Goal: Task Accomplishment & Management: Manage account settings

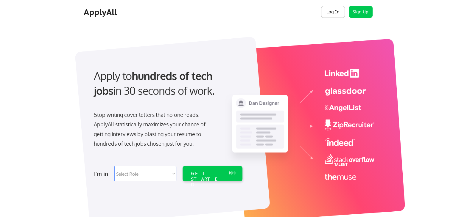
click at [334, 9] on button "Log In" at bounding box center [333, 12] width 24 height 12
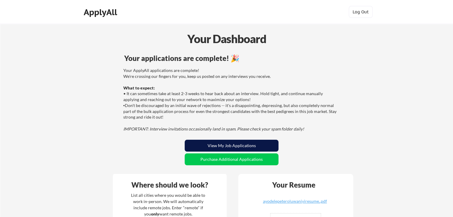
click at [231, 148] on button "View My Job Applications" at bounding box center [232, 146] width 94 height 12
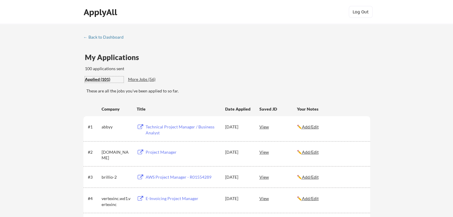
click at [100, 78] on div "Applied (101)" at bounding box center [104, 80] width 39 height 6
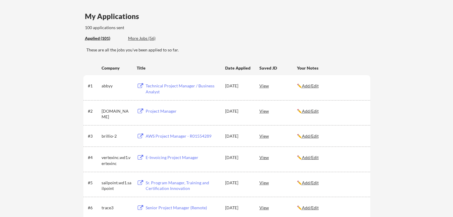
scroll to position [60, 0]
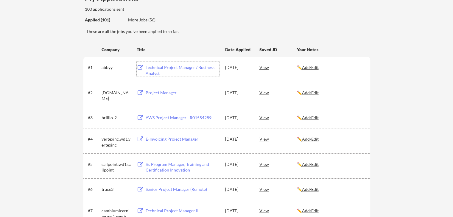
drag, startPoint x: 178, startPoint y: 68, endPoint x: 153, endPoint y: 68, distance: 25.0
drag, startPoint x: 153, startPoint y: 68, endPoint x: 150, endPoint y: 66, distance: 3.5
click at [150, 66] on div "Technical Project Manager / Business Analyst" at bounding box center [183, 71] width 74 height 12
click at [152, 93] on div "Project Manager" at bounding box center [183, 93] width 74 height 6
click at [171, 117] on div "AWS Project Manager - R01554289" at bounding box center [183, 118] width 74 height 6
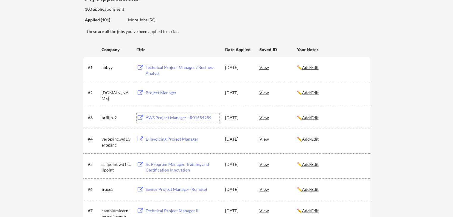
click at [160, 139] on div "E-Invoicing Project Manager" at bounding box center [183, 139] width 74 height 6
click at [168, 165] on div "Sr. Program Manager, Training and Certification Innovation" at bounding box center [183, 168] width 74 height 12
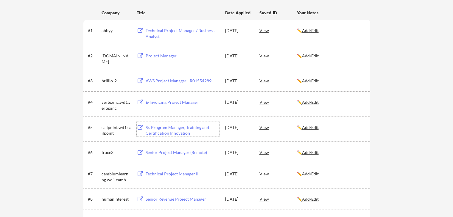
scroll to position [149, 0]
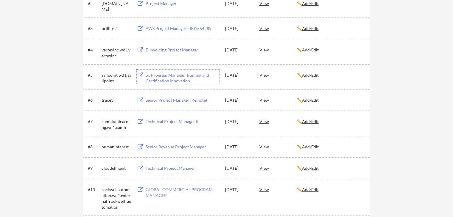
click at [177, 102] on div "Senior Project Manager (Remote)" at bounding box center [183, 100] width 74 height 6
click at [163, 121] on div "Technical Project Manager II" at bounding box center [183, 122] width 74 height 6
click at [178, 146] on div "Senior Revenue Project Manager" at bounding box center [183, 147] width 74 height 6
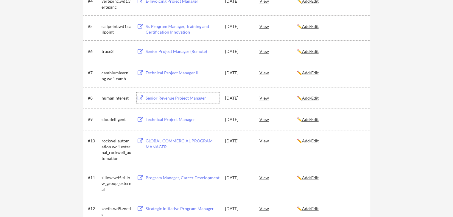
scroll to position [208, 0]
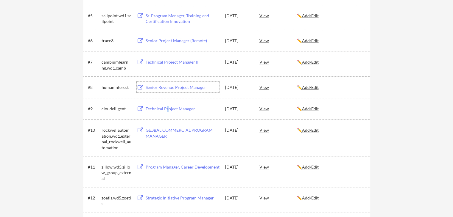
click at [166, 110] on div "Technical Project Manager" at bounding box center [183, 109] width 74 height 6
click at [169, 132] on div "GLOBAL COMMERCIAL PROGRAM MANAGER" at bounding box center [183, 133] width 74 height 12
